Goal: Find contact information: Find contact information

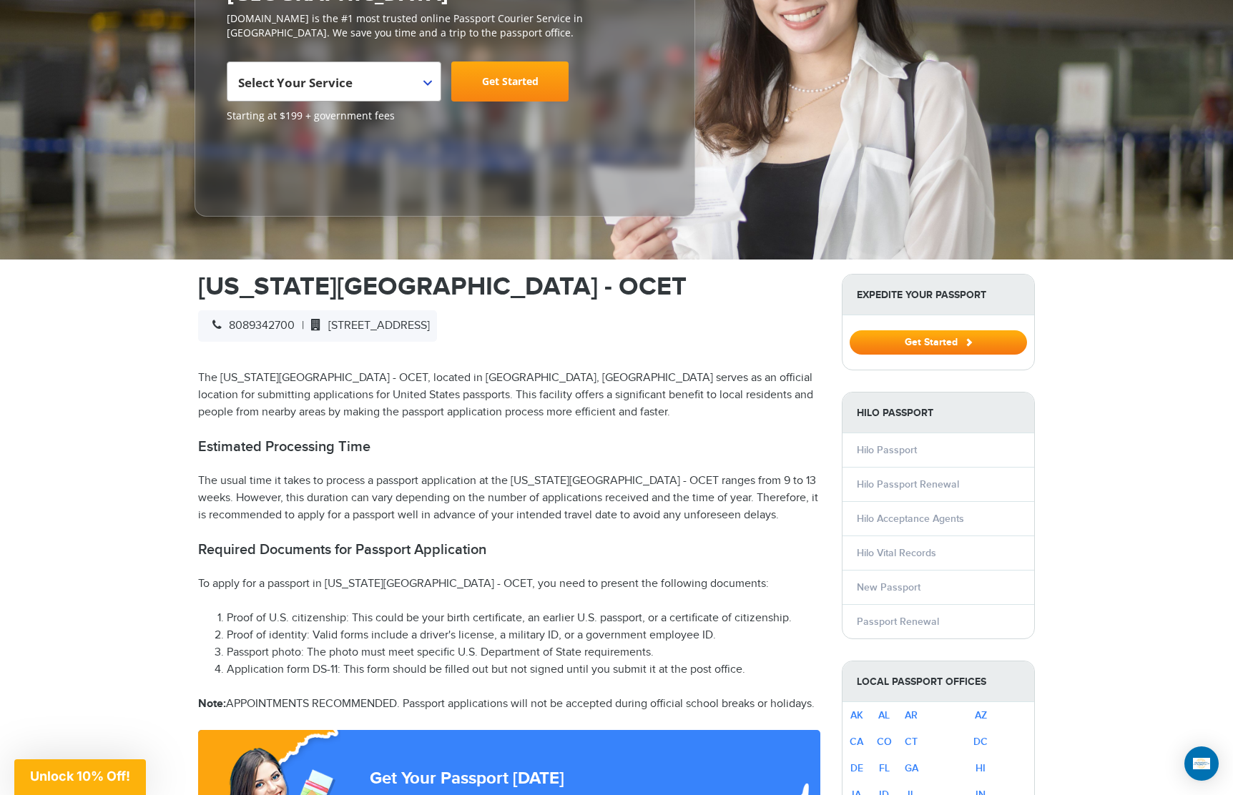
scroll to position [240, 0]
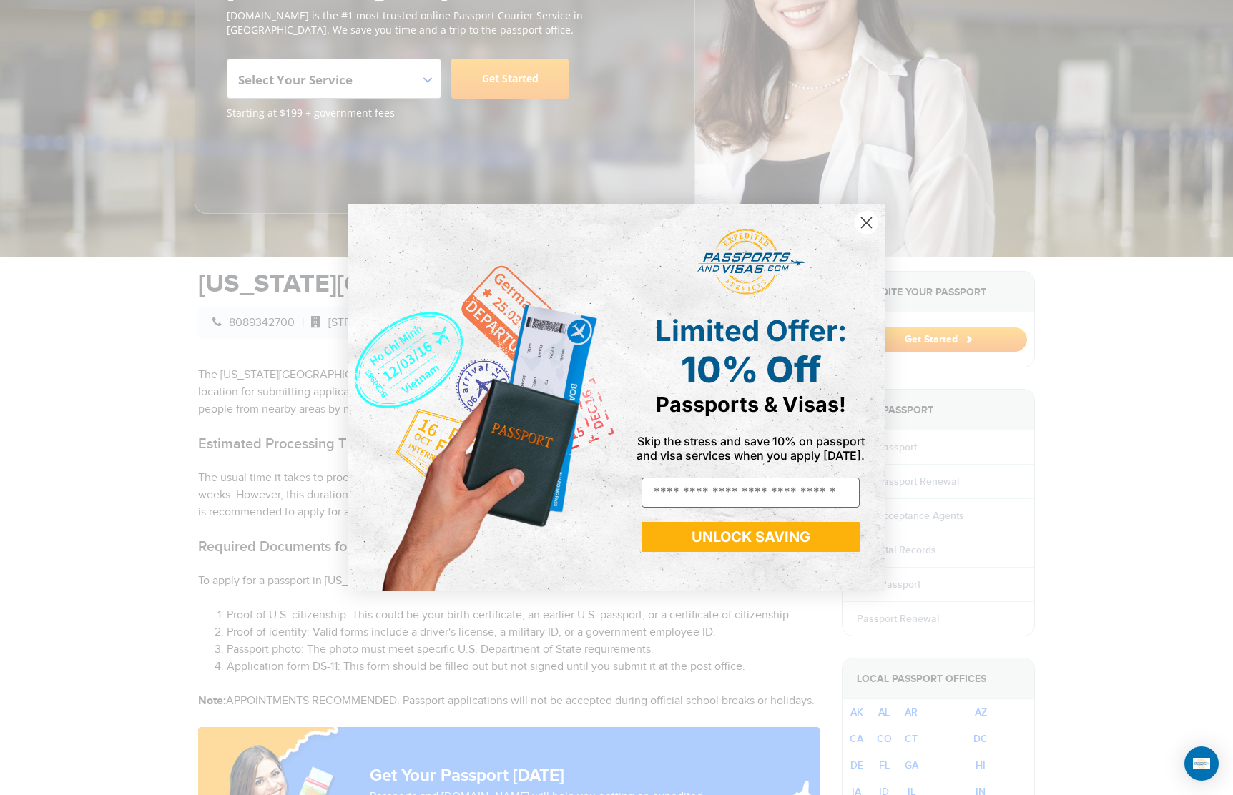
click at [864, 224] on icon "Close dialog" at bounding box center [867, 223] width 10 height 10
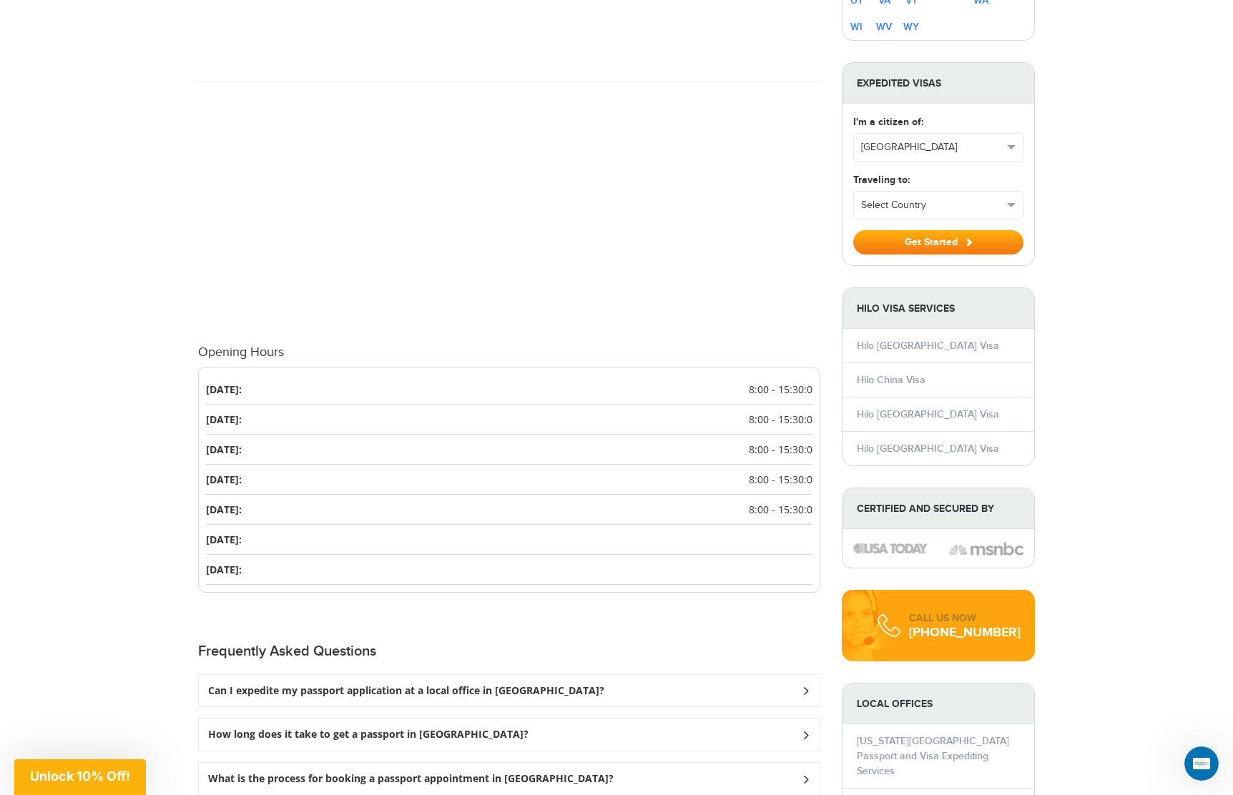
scroll to position [1245, 0]
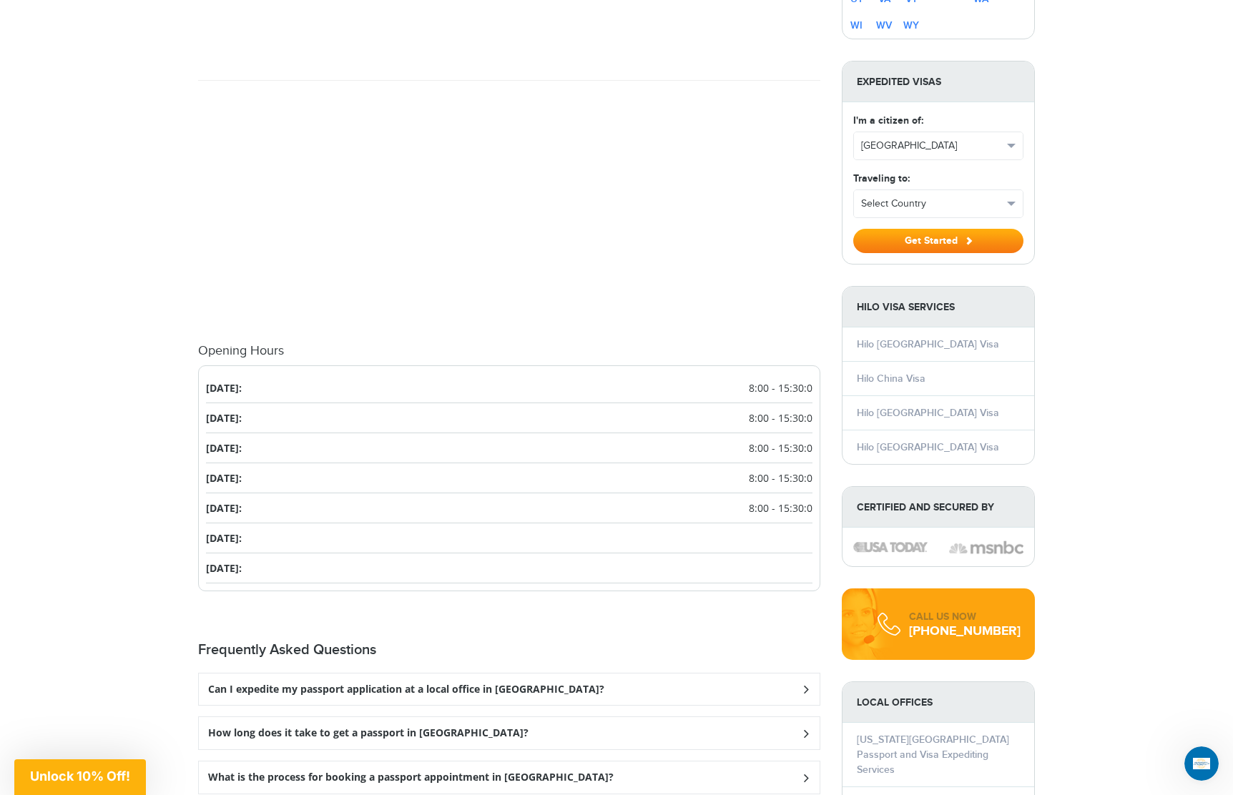
click at [800, 689] on div "Can I expedite my passport application at a local office in [GEOGRAPHIC_DATA]?" at bounding box center [509, 690] width 621 height 32
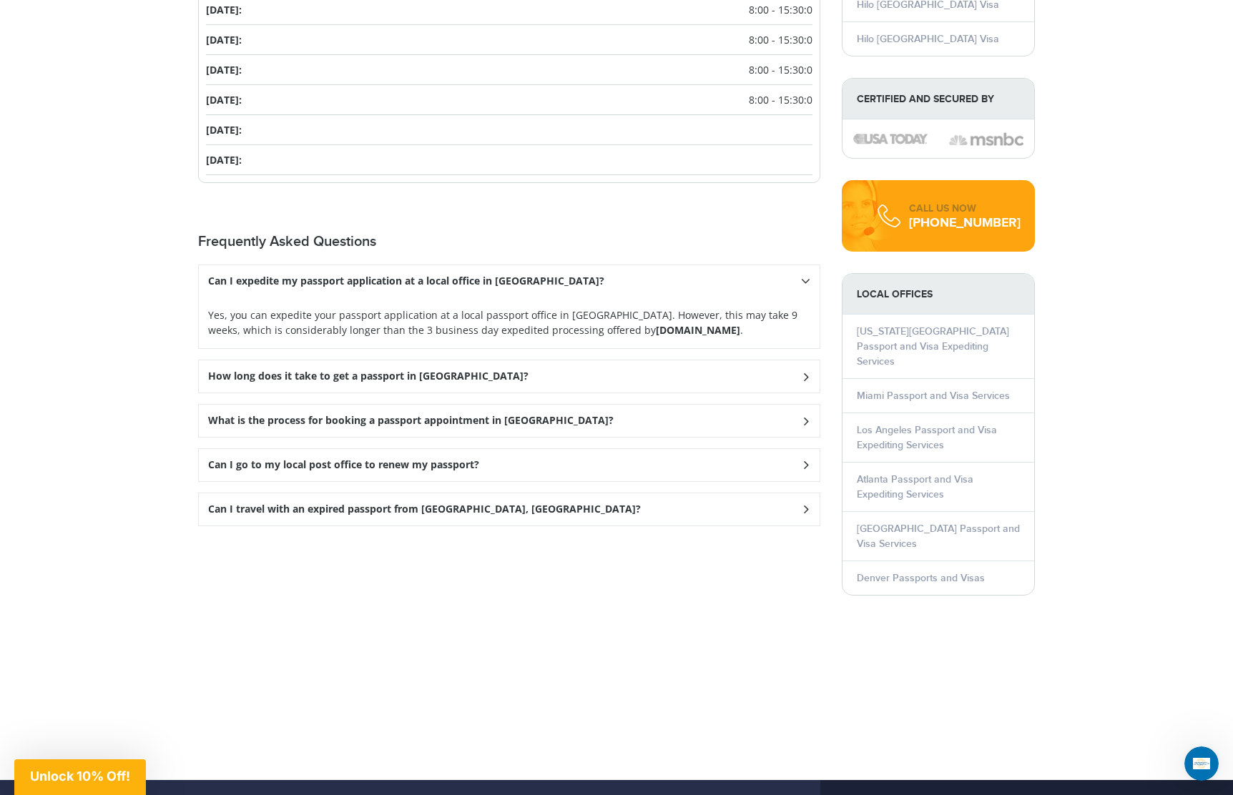
scroll to position [1655, 0]
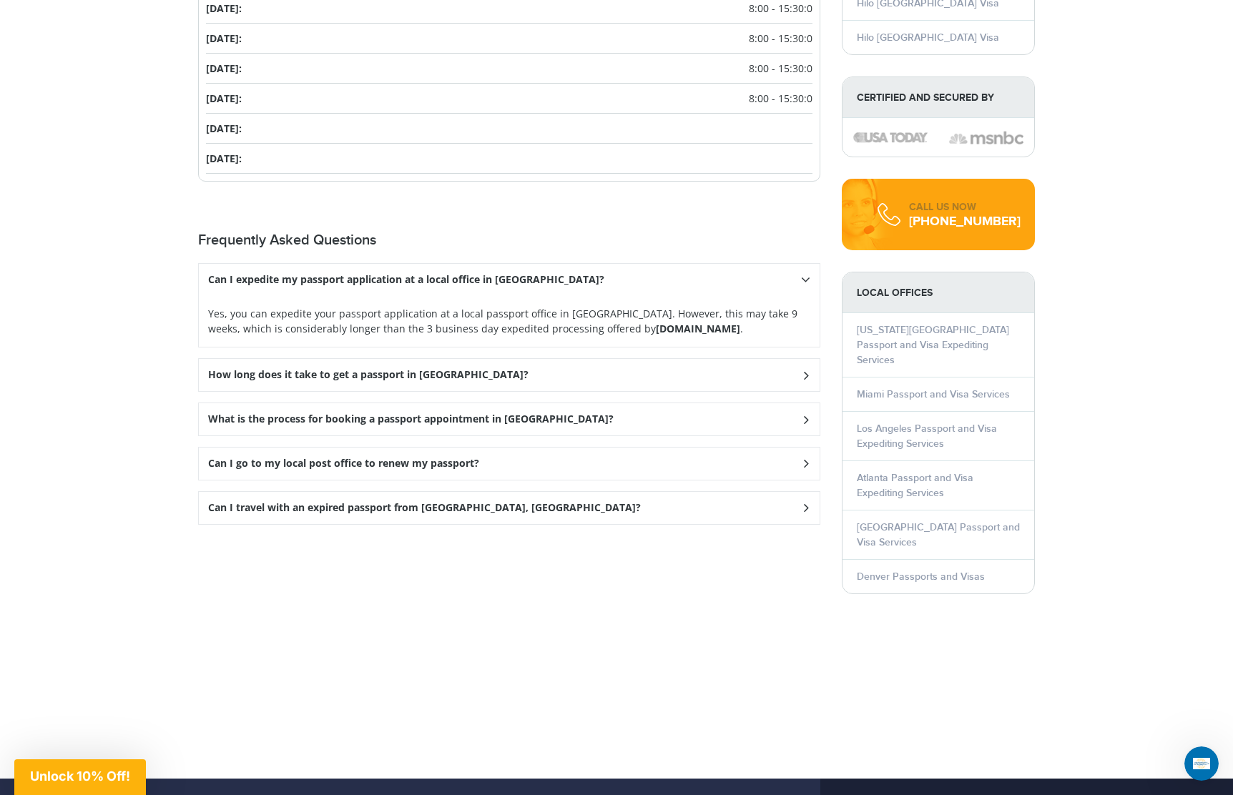
click at [800, 459] on icon at bounding box center [806, 463] width 14 height 9
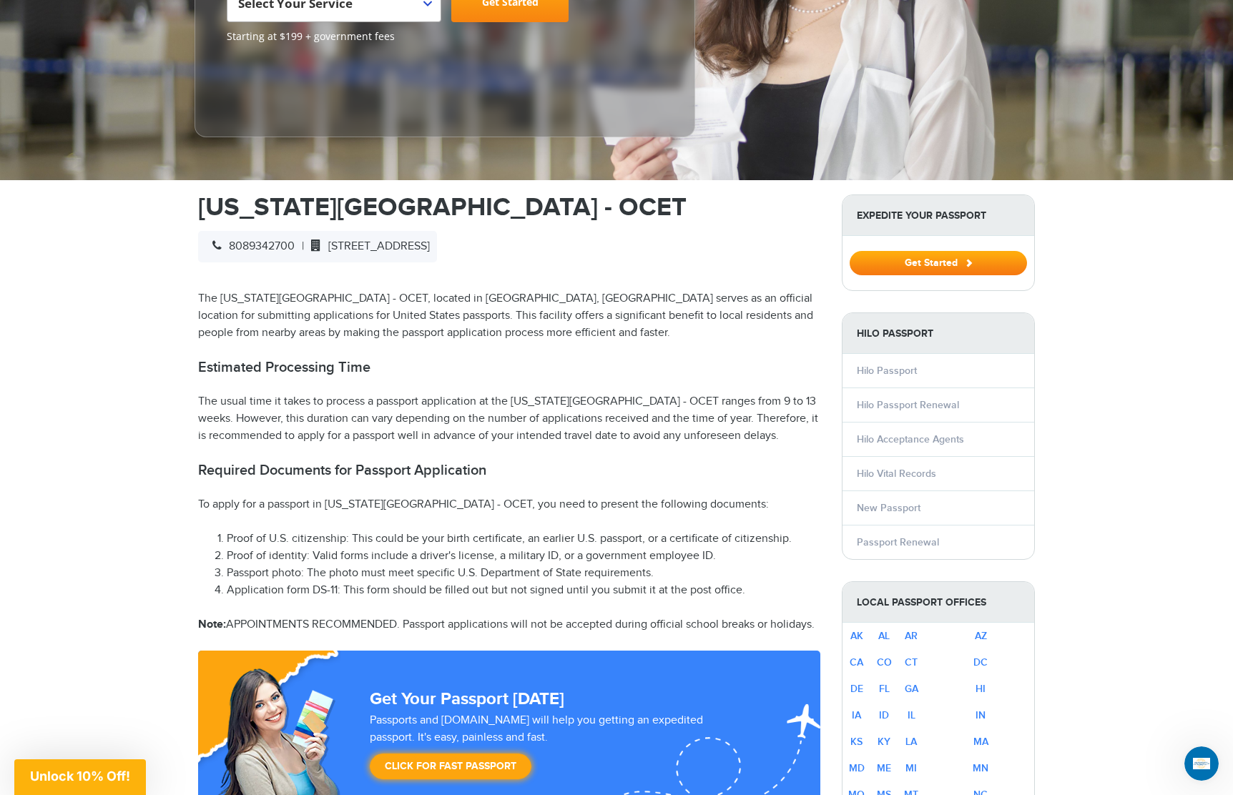
scroll to position [299, 0]
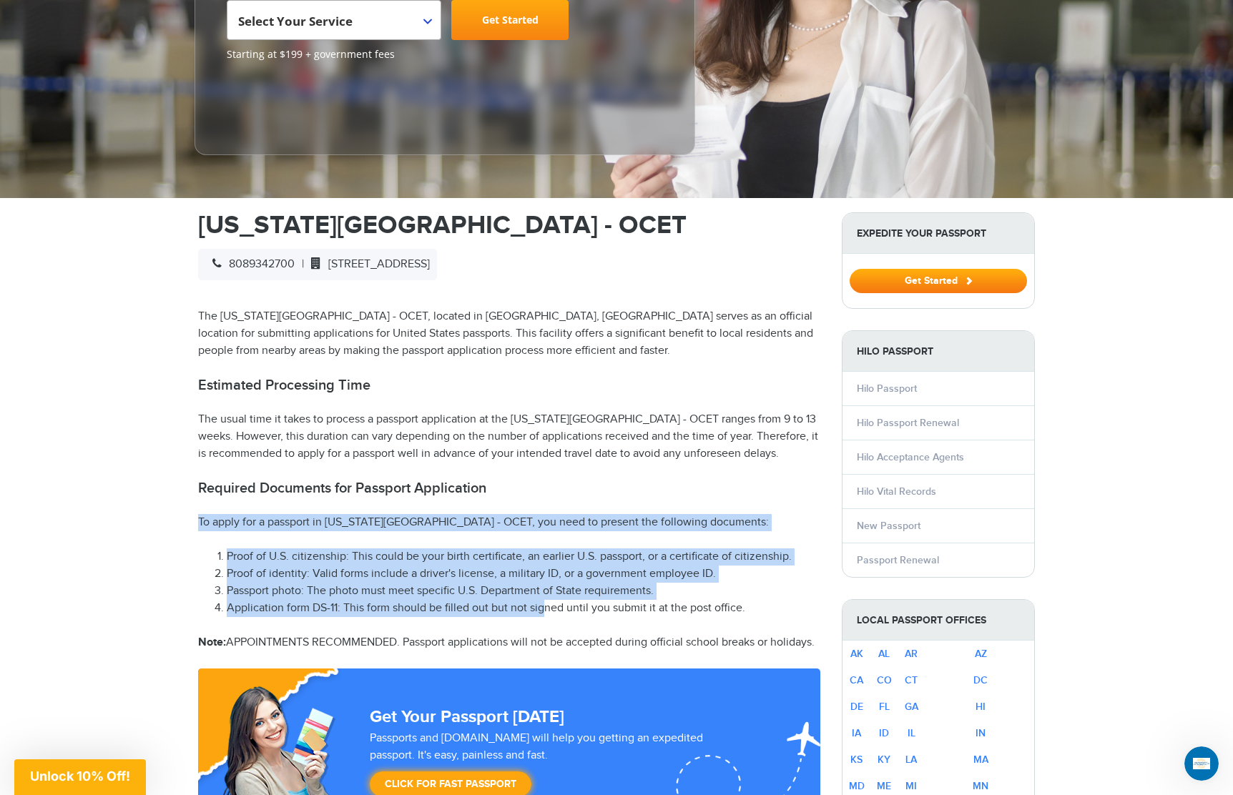
drag, startPoint x: 194, startPoint y: 495, endPoint x: 519, endPoint y: 582, distance: 336.8
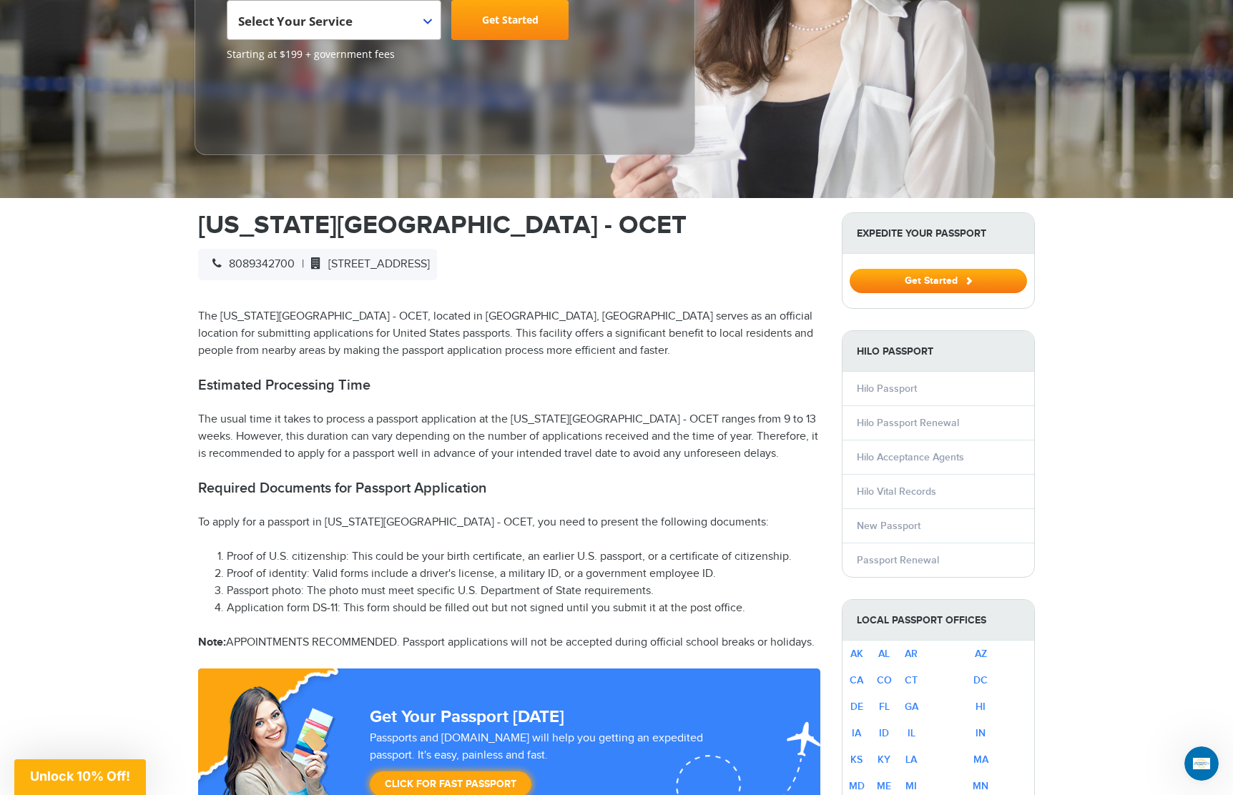
scroll to position [303, 0]
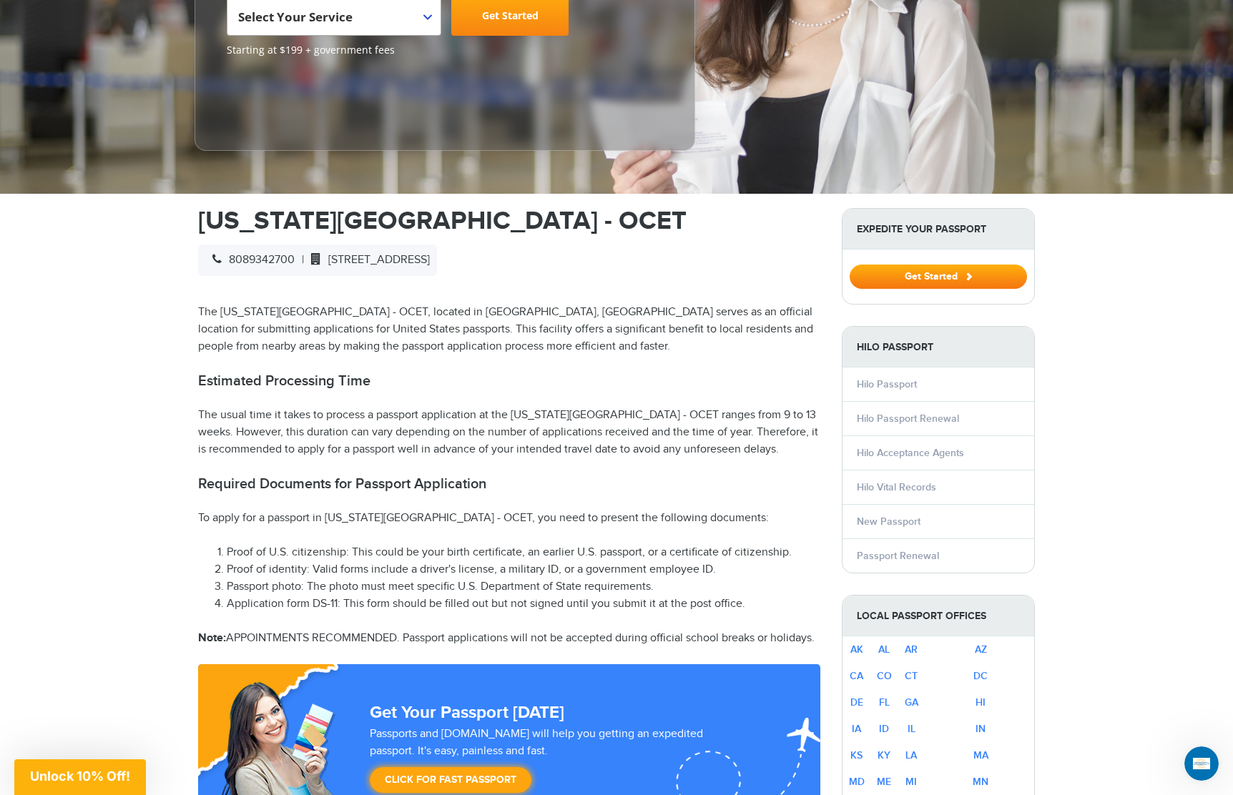
click at [268, 253] on span "8089342700" at bounding box center [249, 260] width 89 height 14
click at [273, 253] on span "8089342700" at bounding box center [249, 260] width 89 height 14
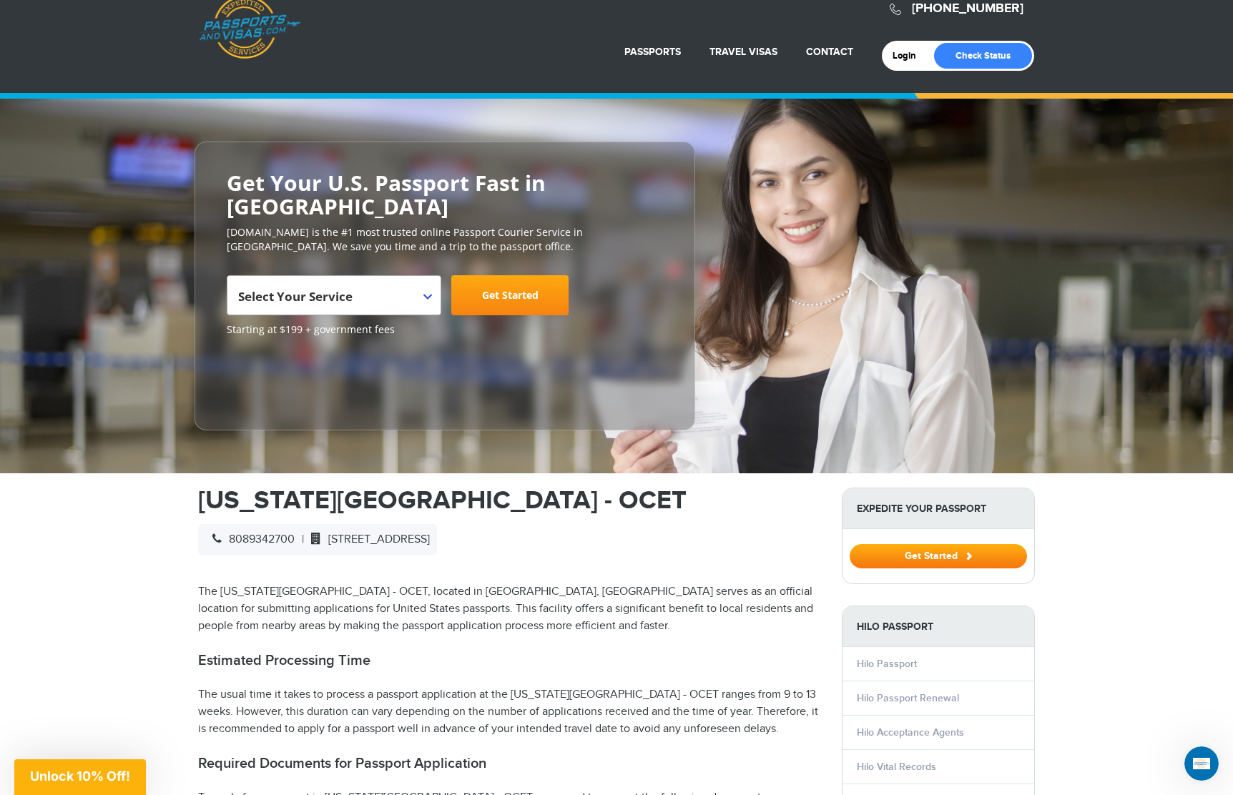
scroll to position [22, 0]
